Goal: Communication & Community: Answer question/provide support

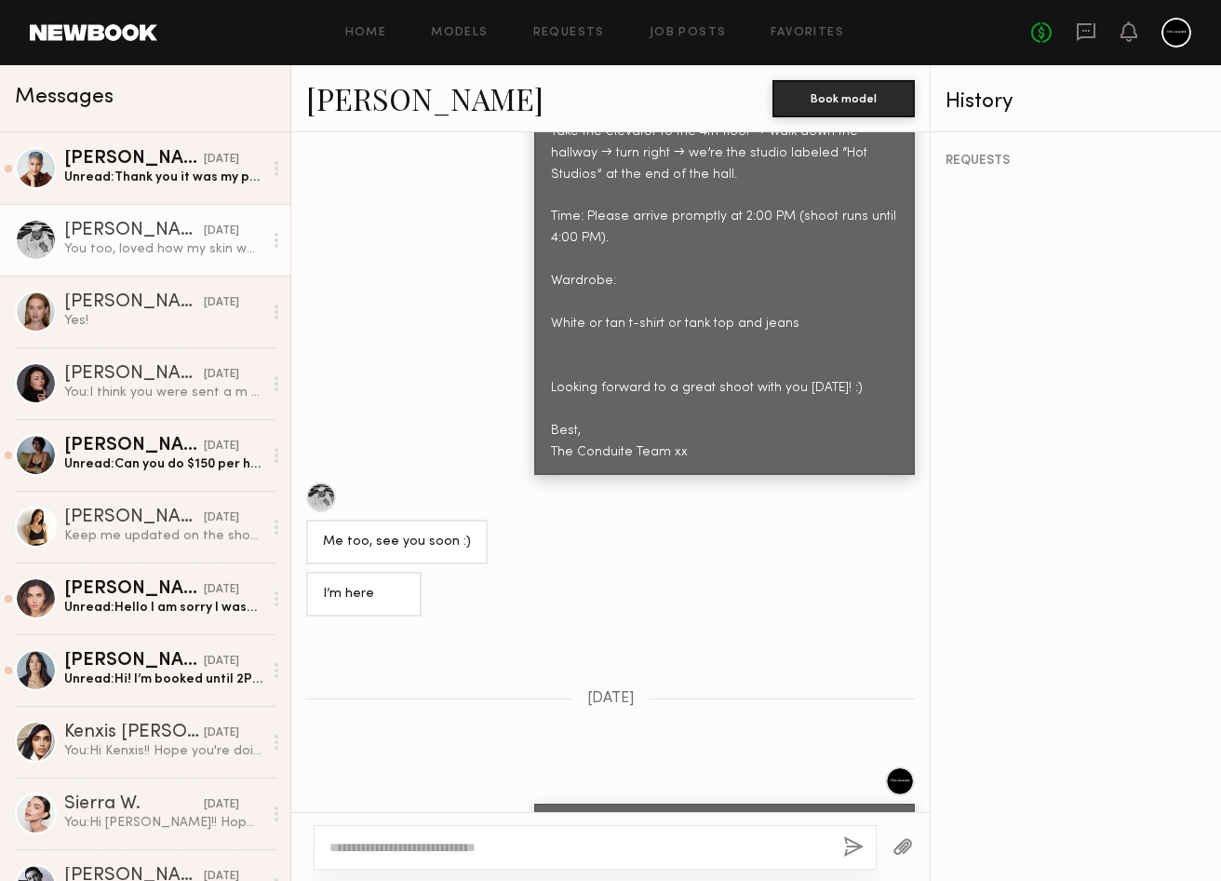
click at [401, 766] on div "You were so great, it was a pleasure to work with you !! xo" at bounding box center [610, 817] width 639 height 103
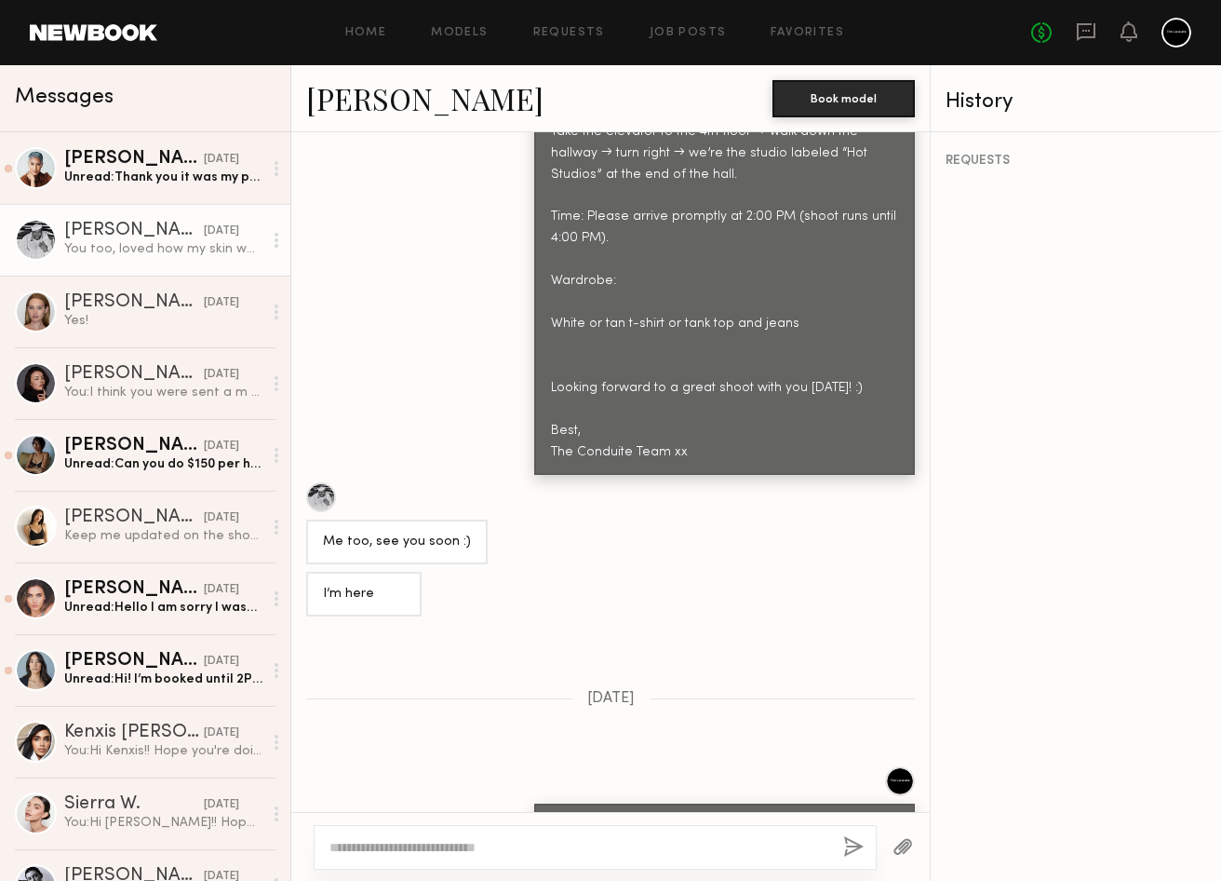
click at [397, 766] on div "You were so great, it was a pleasure to work with you !! xo" at bounding box center [610, 817] width 639 height 103
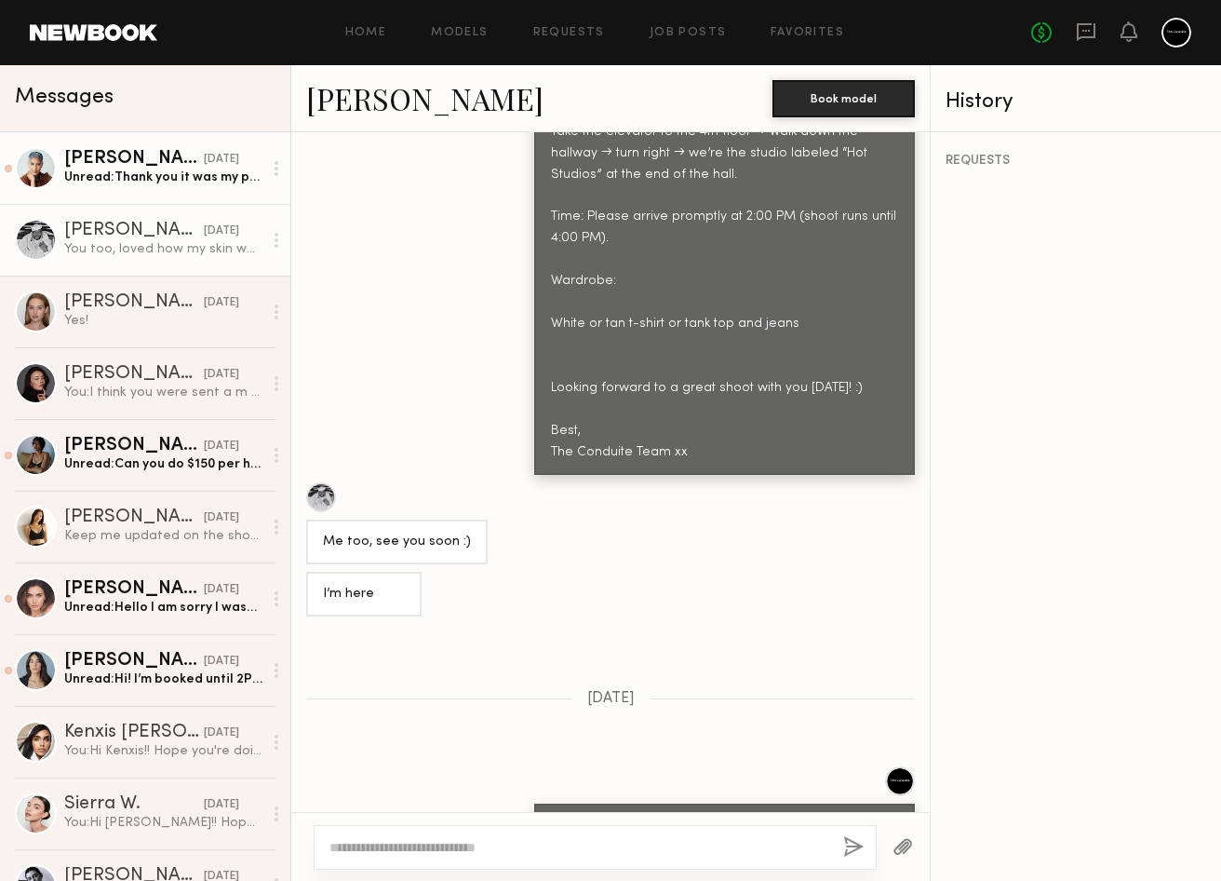
click at [156, 169] on div "Unread: Thank you it was my pleasure. Looking forward to seeing the edited vers…" at bounding box center [163, 177] width 198 height 18
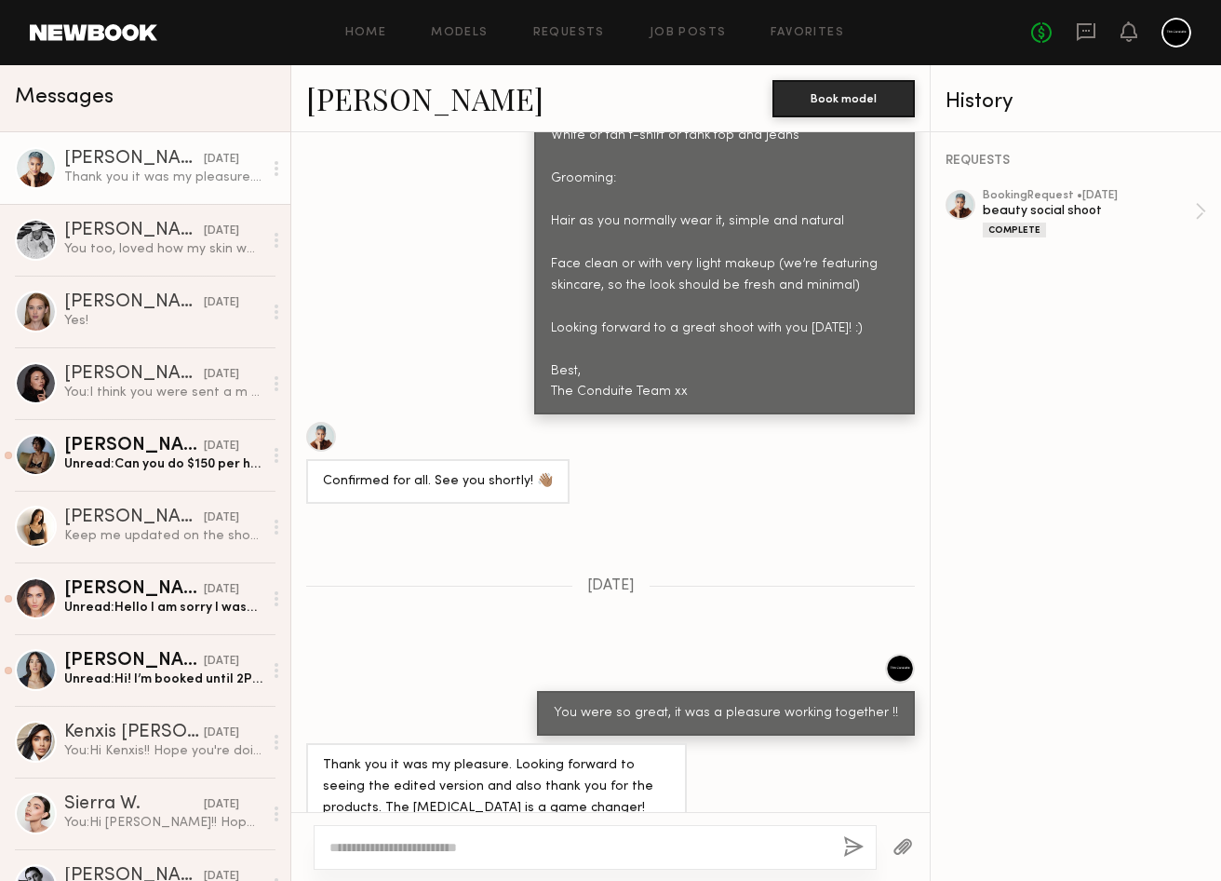
scroll to position [1054, 0]
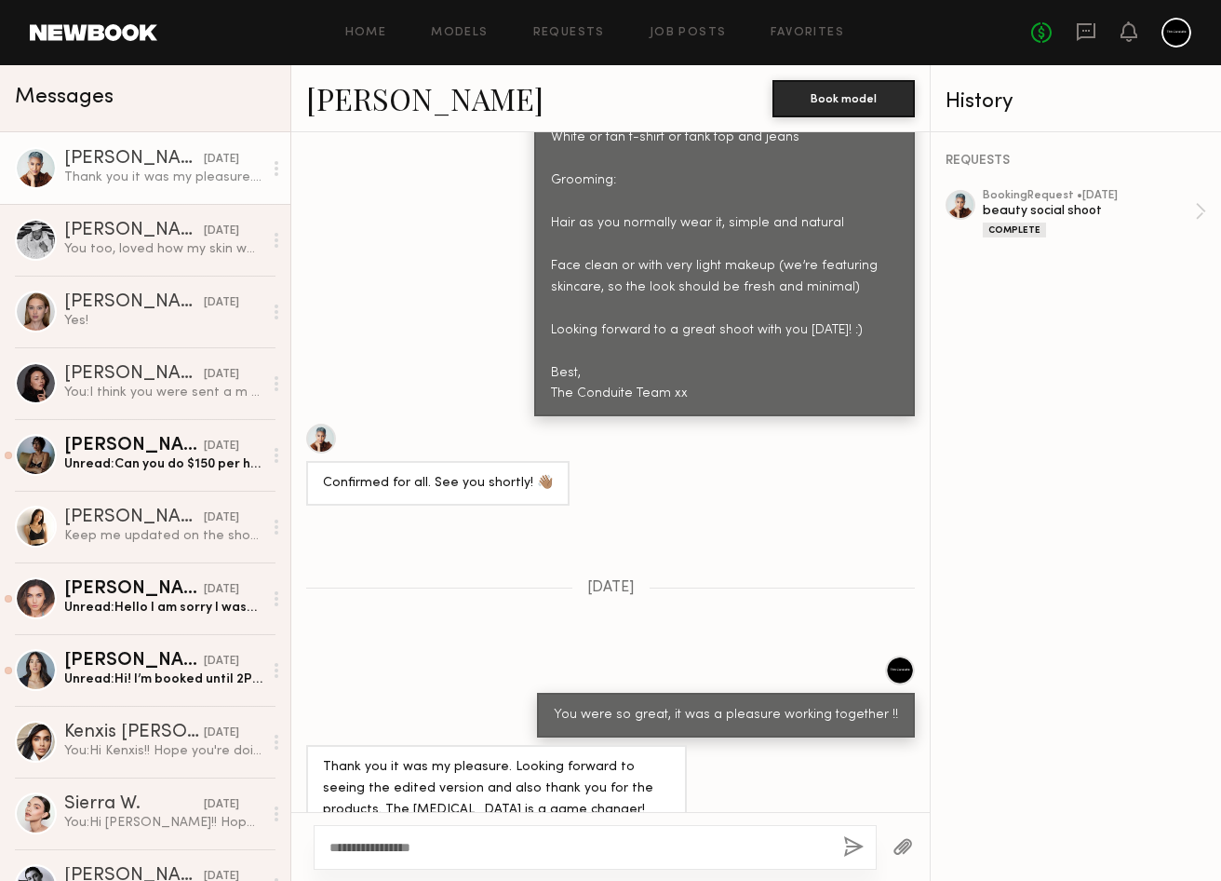
type textarea "**********"
click at [851, 847] on button "button" at bounding box center [853, 847] width 20 height 23
